Goal: Information Seeking & Learning: Learn about a topic

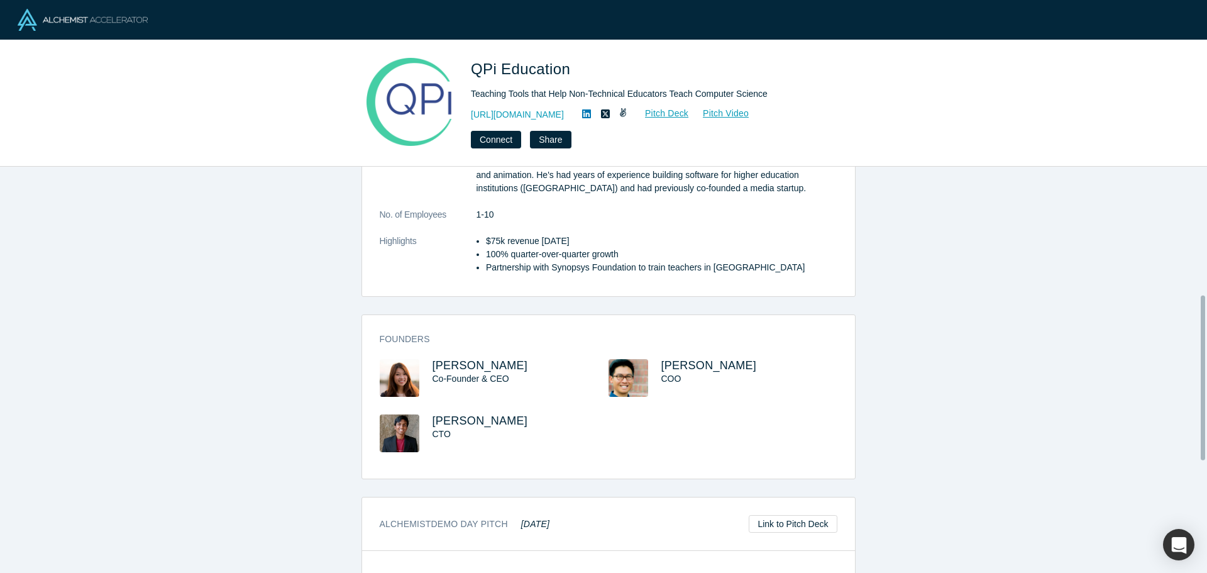
scroll to position [314, 0]
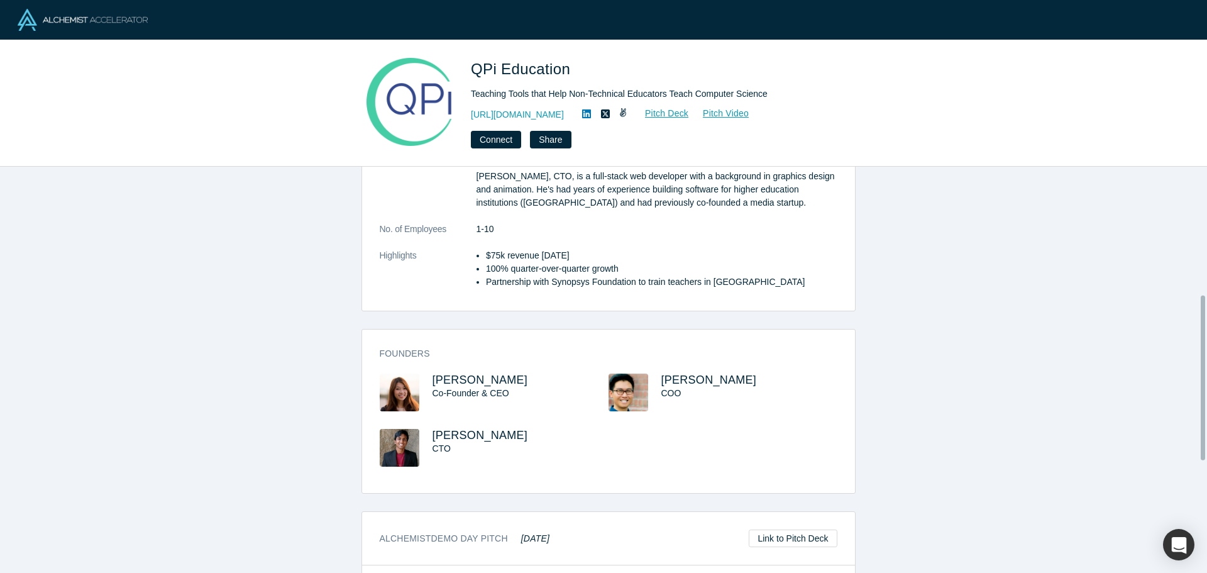
click at [490, 249] on li "$75k revenue [DATE]" at bounding box center [661, 255] width 351 height 13
click at [497, 262] on li "100% quarter-over-quarter growth" at bounding box center [661, 268] width 351 height 13
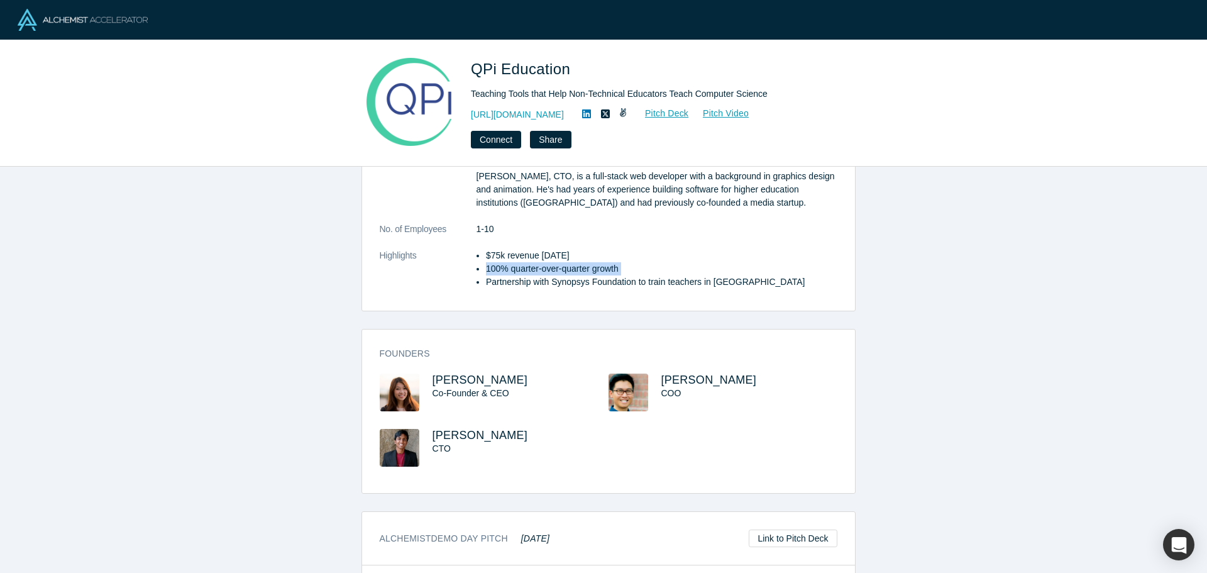
click at [497, 262] on li "100% quarter-over-quarter growth" at bounding box center [661, 268] width 351 height 13
click at [502, 275] on li "Partnership with Synopsys Foundation to train teachers in [GEOGRAPHIC_DATA]" at bounding box center [661, 281] width 351 height 13
click at [443, 274] on dt "Highlights" at bounding box center [428, 275] width 97 height 53
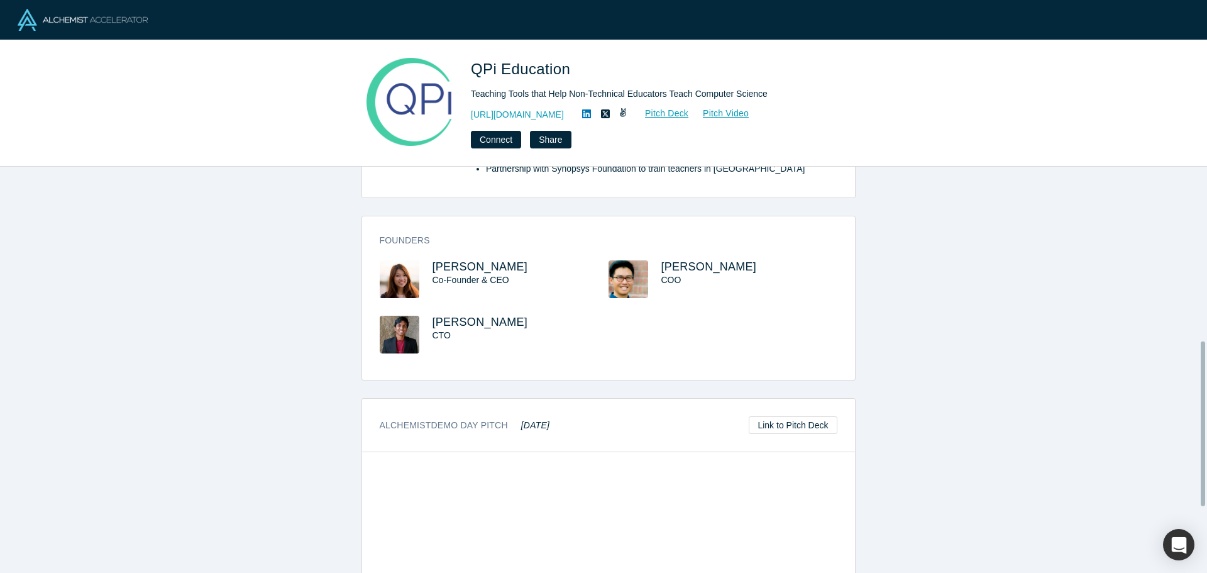
scroll to position [589, 0]
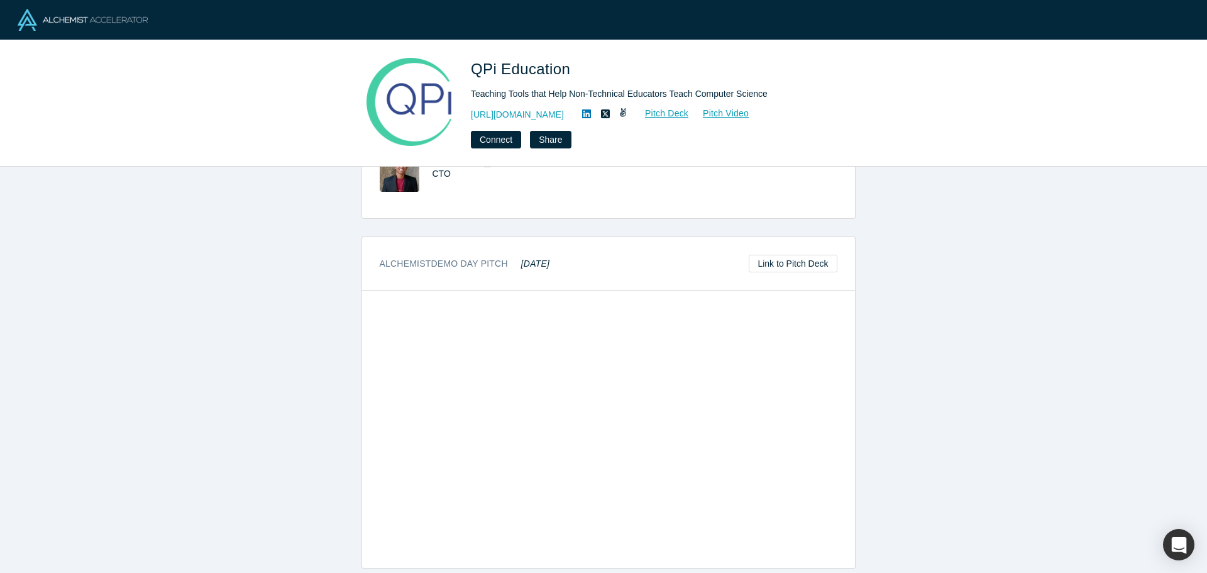
click at [889, 311] on div "overview Description QPi Education builds teaching tools that empower students …" at bounding box center [608, 374] width 1216 height 415
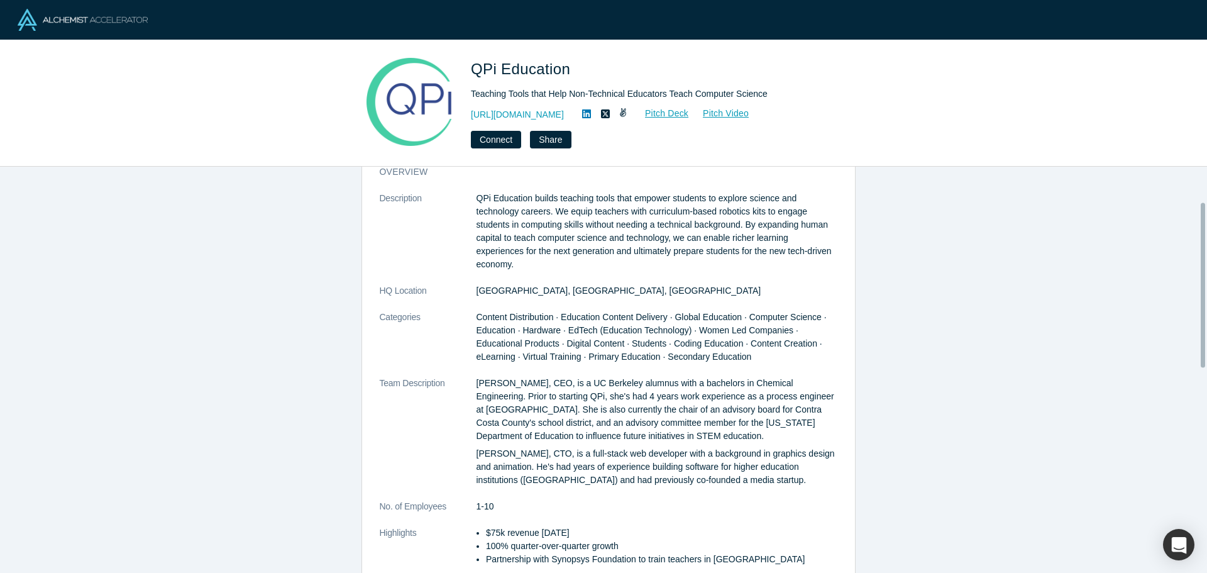
scroll to position [0, 0]
